Goal: Obtain resource: Download file/media

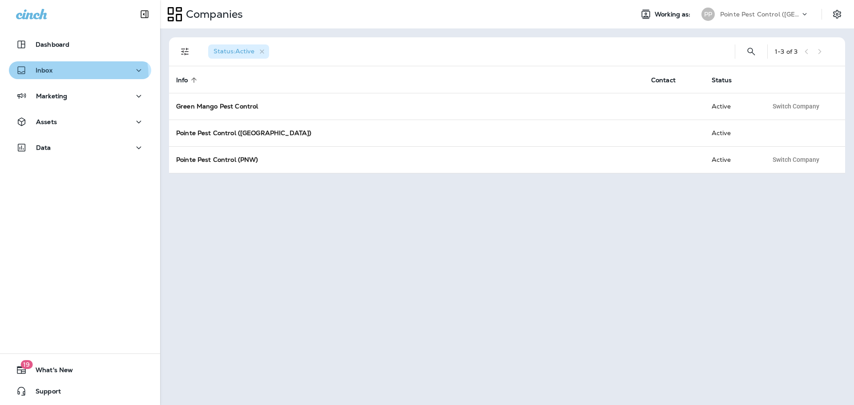
click at [60, 77] on button "Inbox" at bounding box center [80, 70] width 142 height 18
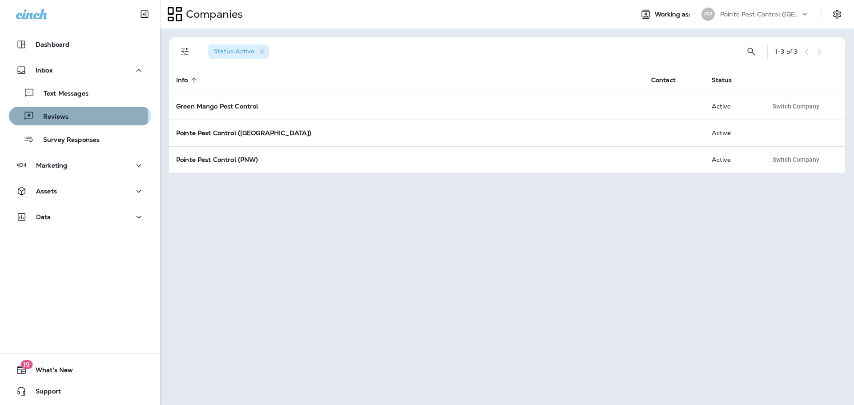
click at [73, 117] on div "Reviews" at bounding box center [79, 115] width 135 height 13
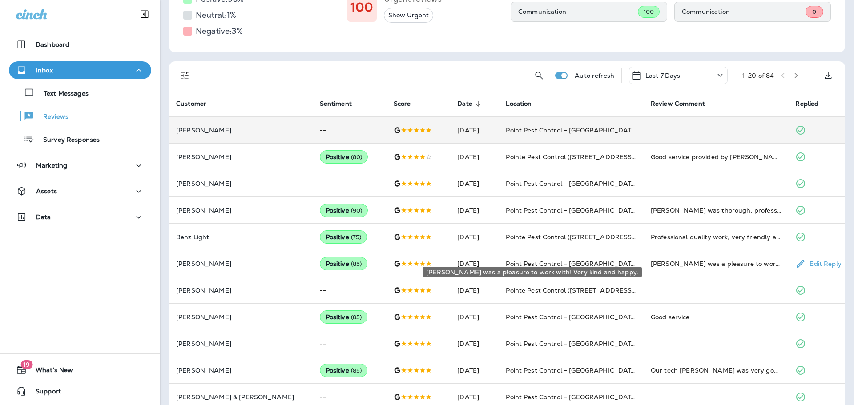
scroll to position [44, 0]
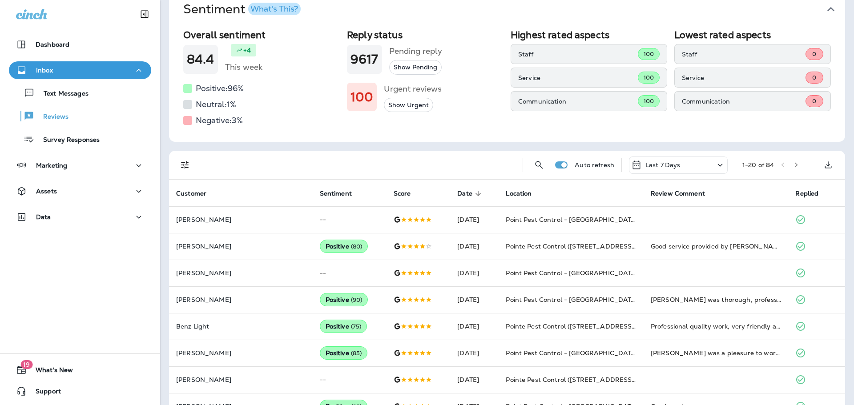
click at [694, 160] on div "Last 7 Days" at bounding box center [678, 165] width 99 height 17
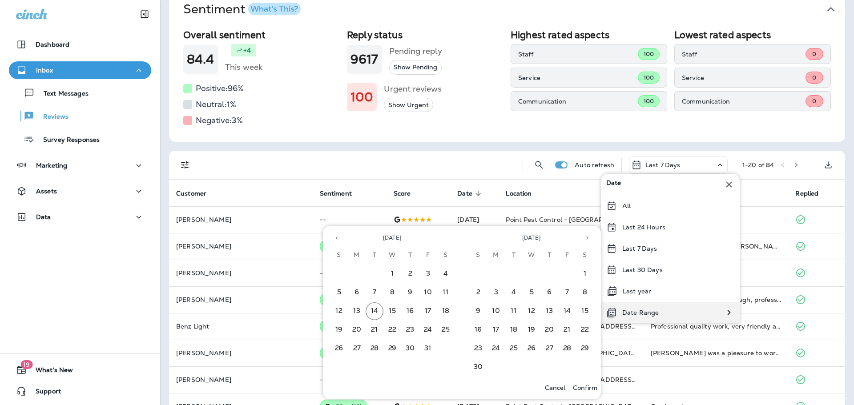
click at [642, 315] on p "Date Range" at bounding box center [640, 312] width 36 height 7
click at [394, 276] on button "1" at bounding box center [393, 274] width 18 height 18
click at [376, 315] on button "14" at bounding box center [375, 312] width 18 height 18
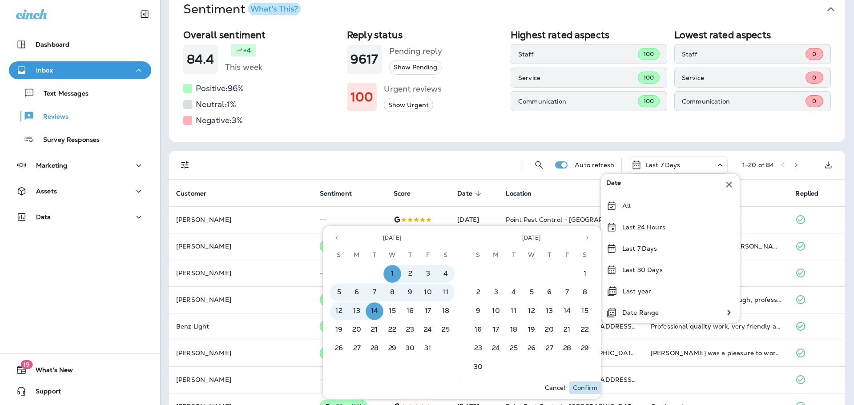
click at [587, 388] on p "Confirm" at bounding box center [585, 387] width 24 height 7
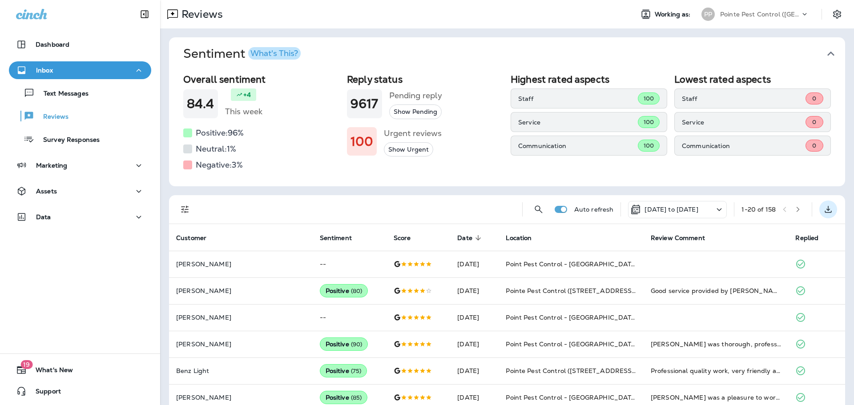
click at [828, 211] on button "Export as CSV" at bounding box center [829, 210] width 18 height 18
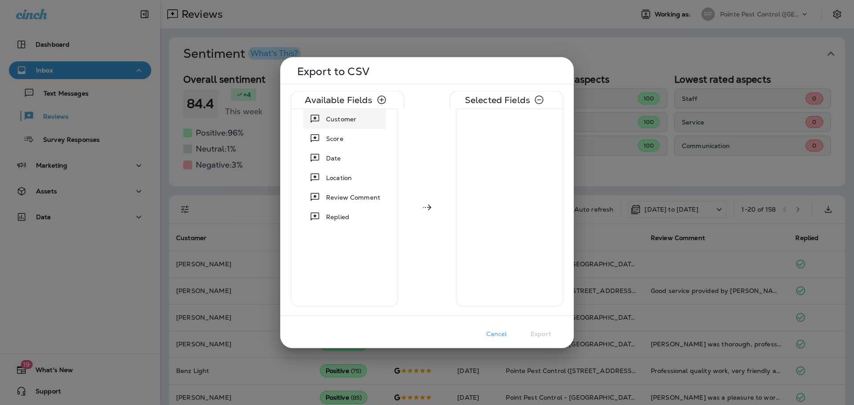
click at [345, 122] on span "Customer" at bounding box center [341, 118] width 30 height 9
click at [345, 122] on div "Score" at bounding box center [335, 119] width 24 height 16
click at [345, 122] on div "Date" at bounding box center [334, 119] width 22 height 16
click at [345, 122] on span "Location" at bounding box center [339, 118] width 26 height 9
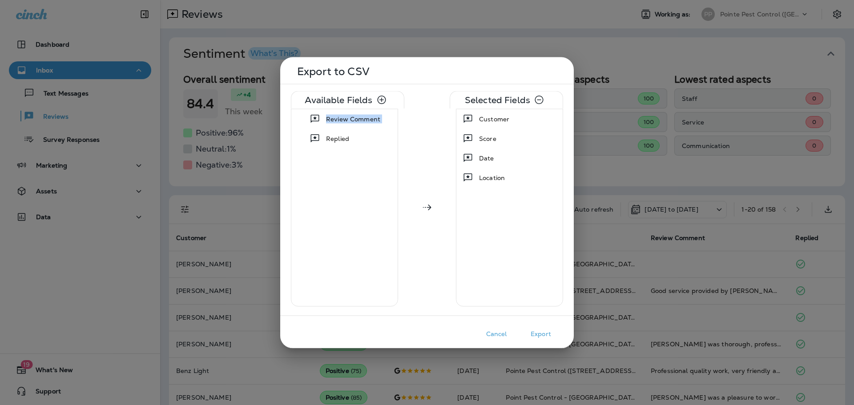
click at [345, 122] on span "Review Comment" at bounding box center [353, 118] width 54 height 9
click at [544, 333] on button "Export" at bounding box center [541, 334] width 44 height 14
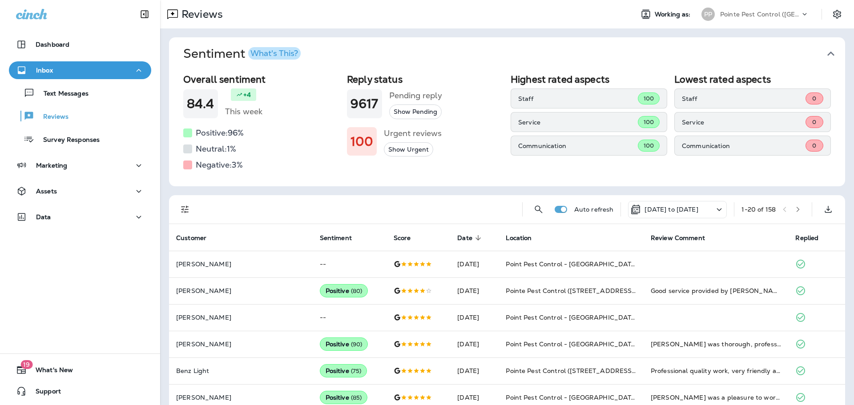
click at [647, 210] on p "[DATE] to [DATE]" at bounding box center [671, 209] width 53 height 7
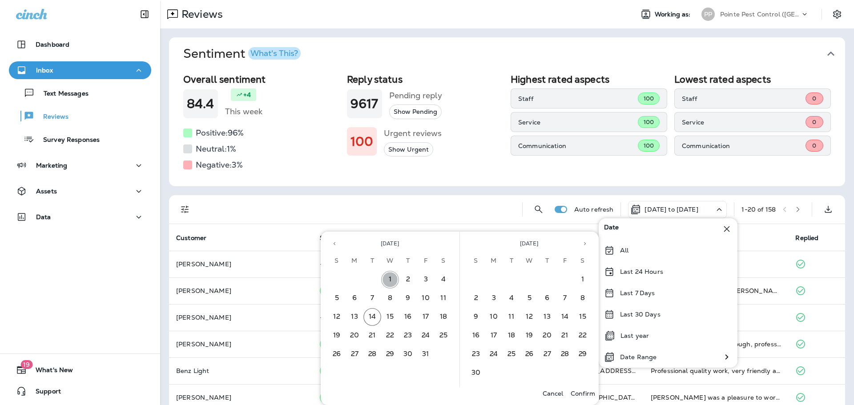
click at [393, 275] on button "1" at bounding box center [390, 280] width 18 height 18
click at [374, 315] on button "14" at bounding box center [373, 317] width 18 height 18
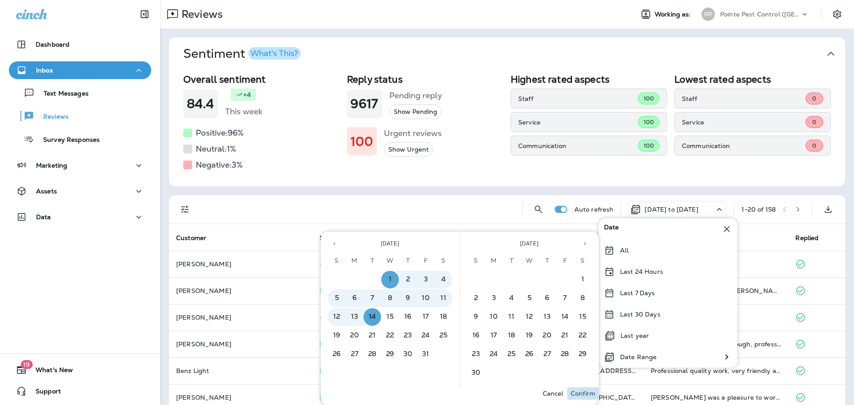
click at [582, 392] on p "Confirm" at bounding box center [583, 393] width 24 height 7
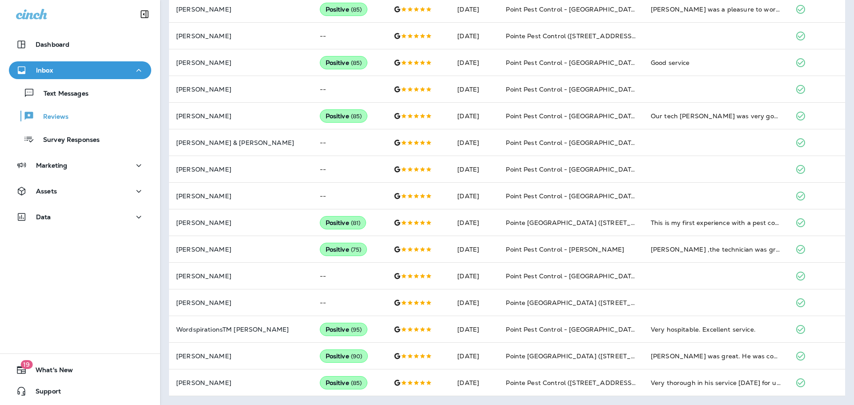
scroll to position [77, 0]
